Goal: Information Seeking & Learning: Learn about a topic

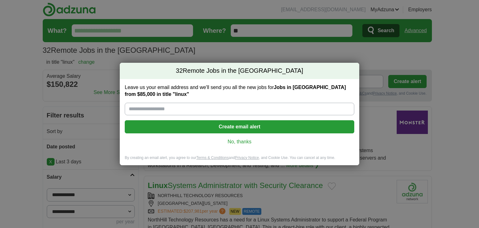
click at [240, 135] on div "Leave us your email address and we'll send you all the new jobs for Jobs in [GE…" at bounding box center [240, 117] width 240 height 76
click at [240, 143] on link "No, thanks" at bounding box center [240, 141] width 220 height 7
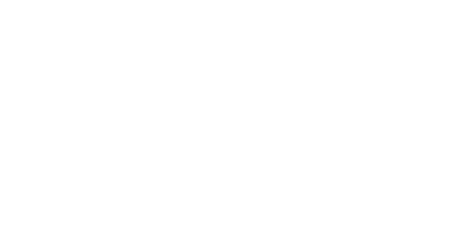
scroll to position [1120, 0]
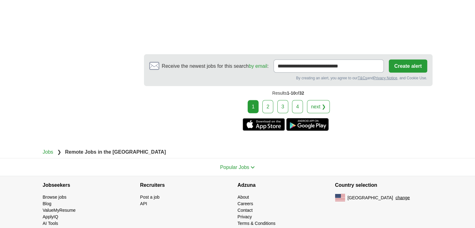
click at [272, 100] on link "2" at bounding box center [267, 106] width 11 height 13
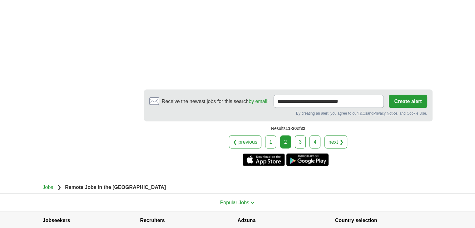
scroll to position [1182, 0]
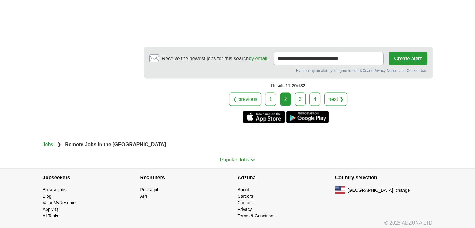
click at [303, 99] on link "3" at bounding box center [300, 98] width 11 height 13
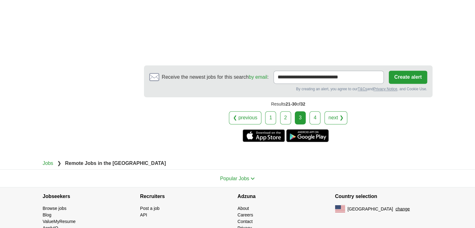
scroll to position [1040, 0]
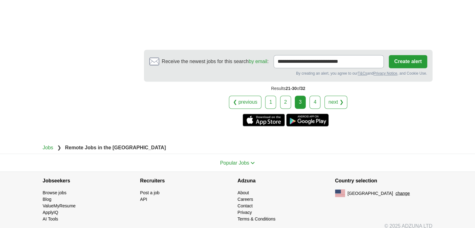
click at [313, 100] on link "4" at bounding box center [314, 102] width 11 height 13
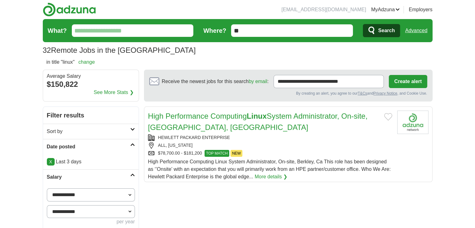
click at [424, 33] on link "Advanced" at bounding box center [416, 30] width 22 height 12
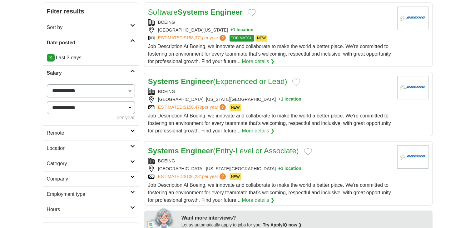
click at [64, 135] on h2 "Remote" at bounding box center [88, 132] width 83 height 7
click at [64, 148] on link "Remote jobs" at bounding box center [61, 147] width 28 height 5
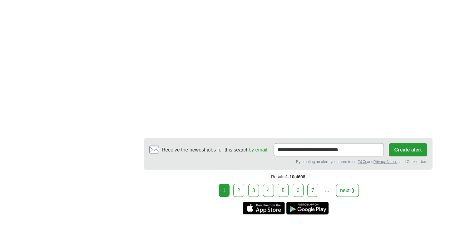
scroll to position [1184, 0]
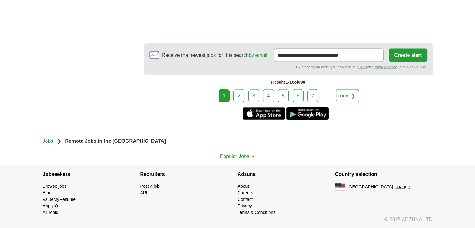
click at [240, 97] on link "2" at bounding box center [238, 95] width 11 height 13
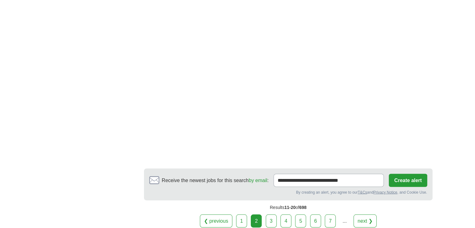
scroll to position [1092, 0]
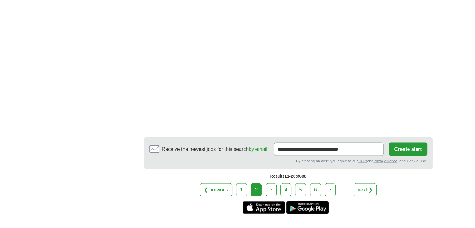
click at [270, 183] on link "3" at bounding box center [271, 189] width 11 height 13
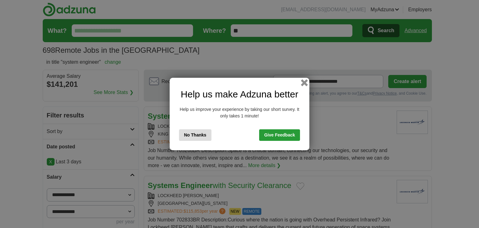
click at [302, 83] on button "button" at bounding box center [304, 82] width 7 height 7
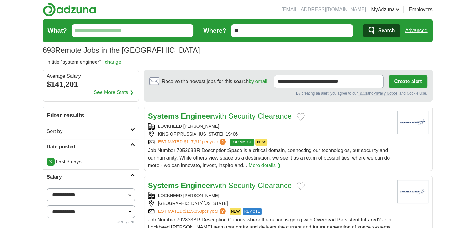
click at [86, 130] on h2 "Sort by" at bounding box center [88, 131] width 83 height 7
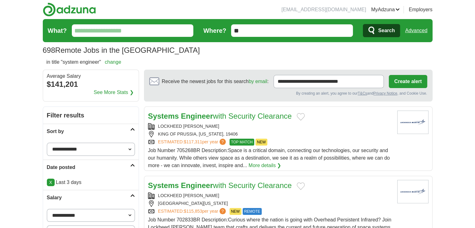
click at [75, 153] on select "**********" at bounding box center [91, 149] width 88 height 13
select select "**********"
click at [47, 143] on select "**********" at bounding box center [91, 149] width 88 height 13
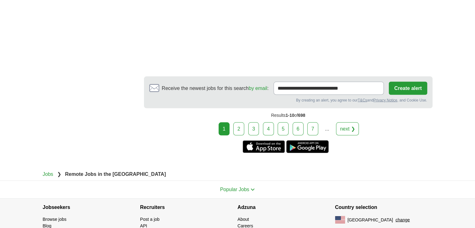
scroll to position [1196, 0]
click at [239, 122] on link "2" at bounding box center [238, 128] width 11 height 13
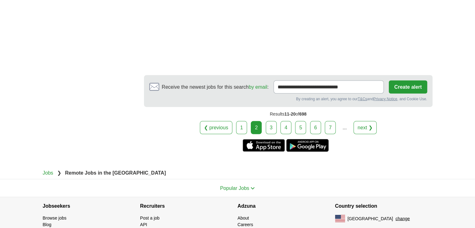
scroll to position [1172, 0]
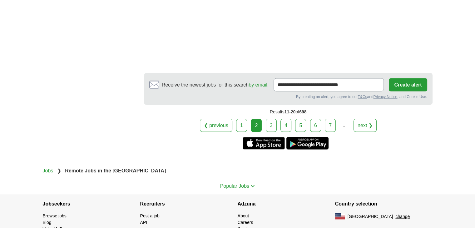
click at [270, 119] on link "3" at bounding box center [271, 125] width 11 height 13
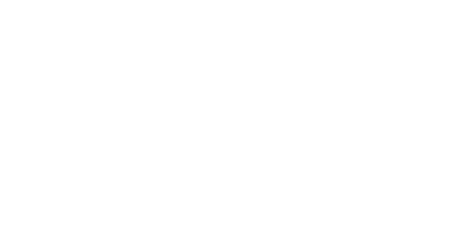
scroll to position [1256, 0]
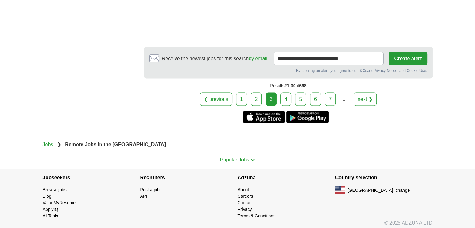
click at [287, 94] on link "4" at bounding box center [285, 99] width 11 height 13
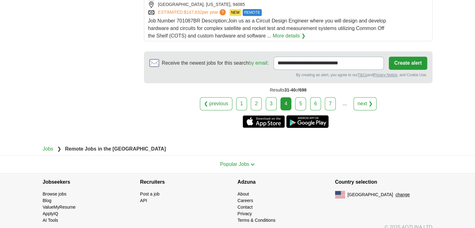
scroll to position [860, 0]
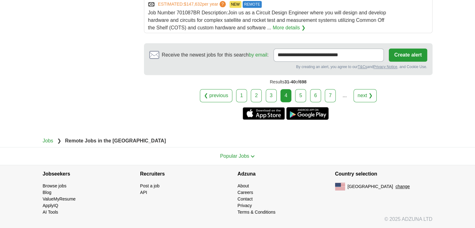
click at [298, 91] on link "5" at bounding box center [300, 95] width 11 height 13
click at [300, 94] on link "5" at bounding box center [300, 95] width 11 height 13
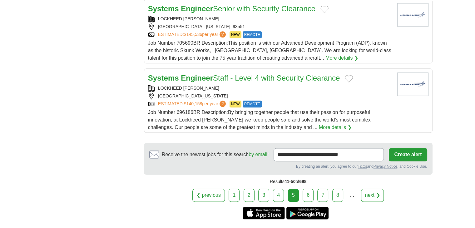
scroll to position [838, 0]
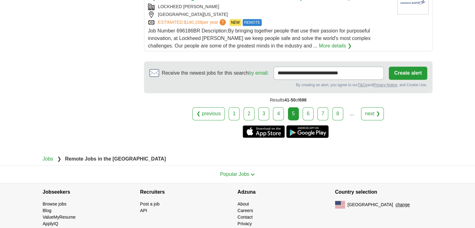
click at [305, 107] on link "6" at bounding box center [307, 113] width 11 height 13
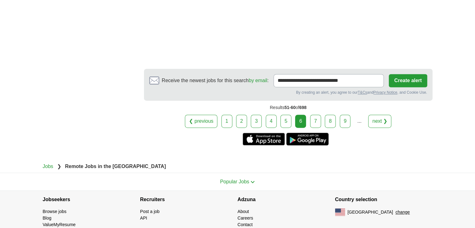
scroll to position [968, 0]
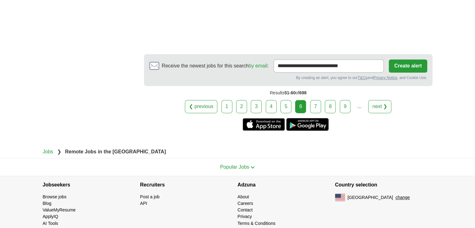
click at [317, 100] on link "7" at bounding box center [315, 106] width 11 height 13
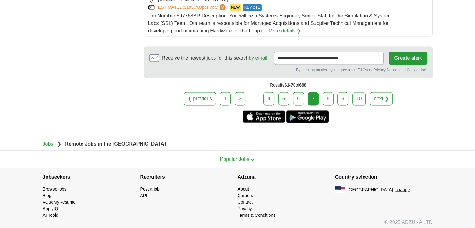
click at [353, 96] on link "10" at bounding box center [359, 98] width 14 height 13
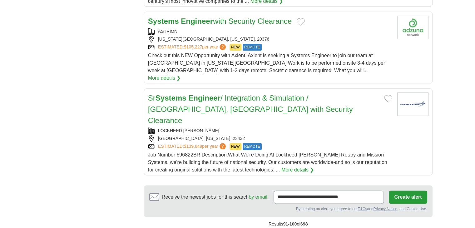
scroll to position [780, 0]
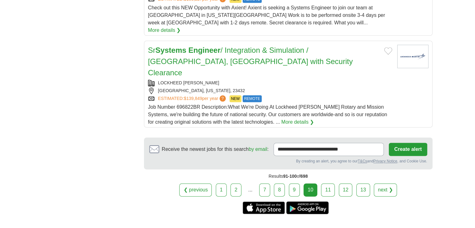
click at [331, 183] on link "11" at bounding box center [328, 189] width 14 height 13
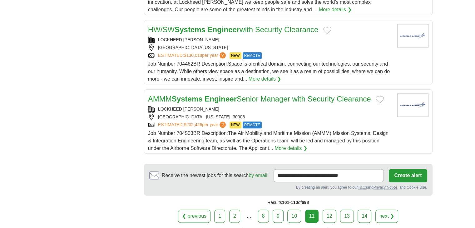
scroll to position [728, 0]
click at [331, 197] on div "Results 101-110 of 698" at bounding box center [288, 202] width 288 height 14
click at [331, 209] on link "12" at bounding box center [329, 215] width 14 height 13
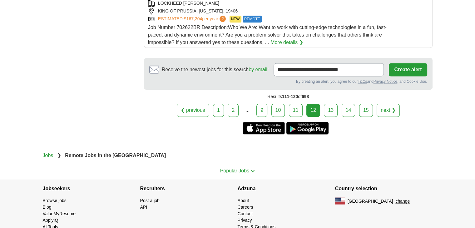
scroll to position [871, 0]
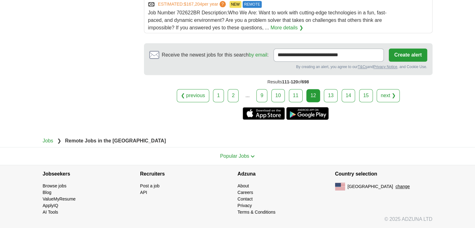
click at [334, 97] on link "13" at bounding box center [331, 95] width 14 height 13
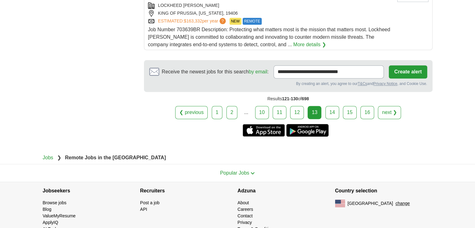
scroll to position [849, 0]
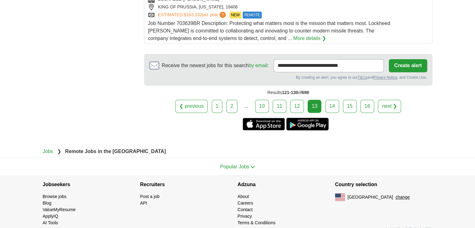
click at [338, 100] on link "14" at bounding box center [332, 106] width 14 height 13
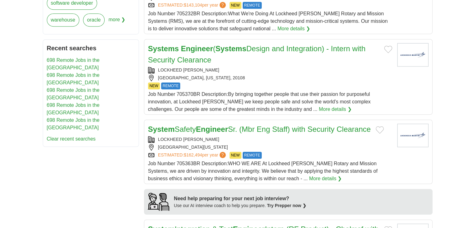
scroll to position [884, 0]
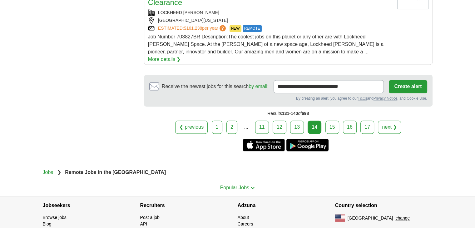
click at [335, 120] on link "15" at bounding box center [332, 126] width 14 height 13
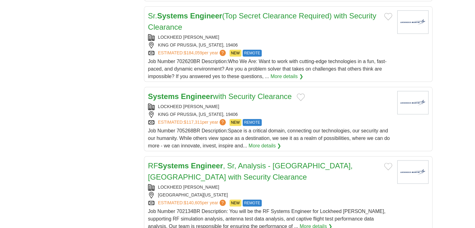
scroll to position [883, 0]
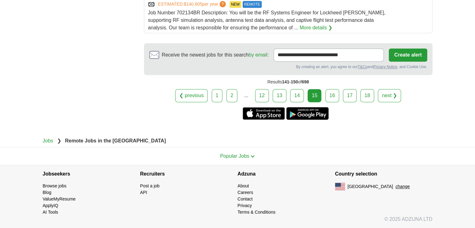
click at [334, 99] on link "16" at bounding box center [332, 95] width 14 height 13
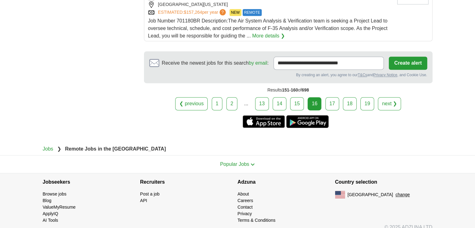
scroll to position [849, 0]
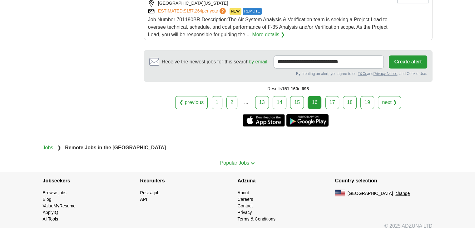
click at [336, 96] on link "17" at bounding box center [332, 102] width 14 height 13
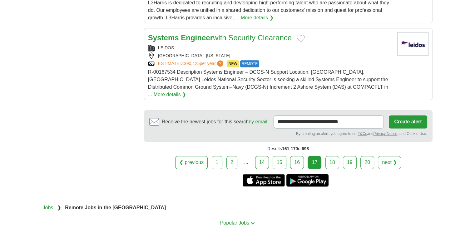
scroll to position [831, 0]
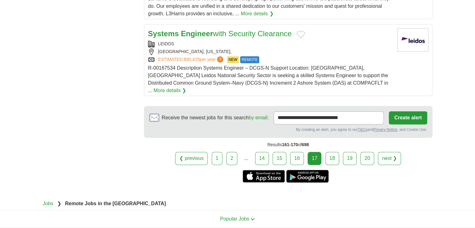
click at [328, 152] on link "18" at bounding box center [332, 158] width 14 height 13
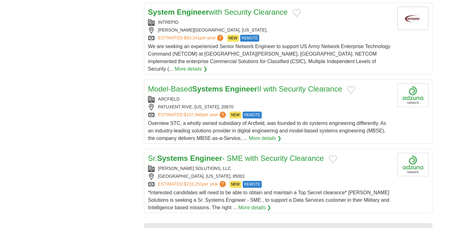
scroll to position [838, 0]
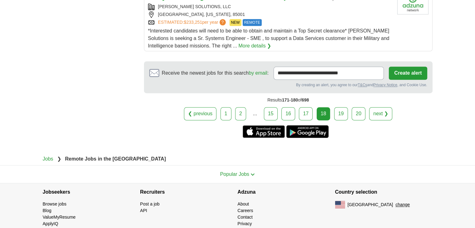
click at [341, 107] on link "19" at bounding box center [341, 113] width 14 height 13
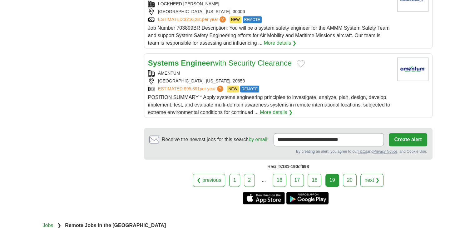
scroll to position [780, 0]
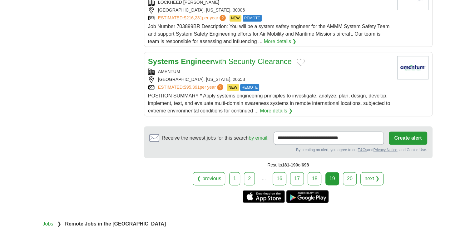
click at [346, 175] on link "20" at bounding box center [350, 178] width 14 height 13
